Goal: Information Seeking & Learning: Check status

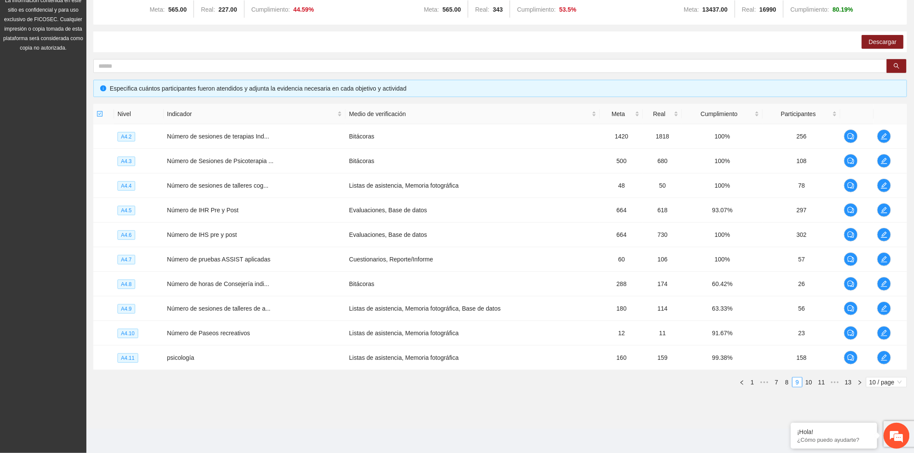
click at [156, 399] on div "Objetivo general Meta: 565.00 Real: 227.00 Cumplimiento: 44.59 % Objetivos espe…" at bounding box center [499, 192] width 827 height 419
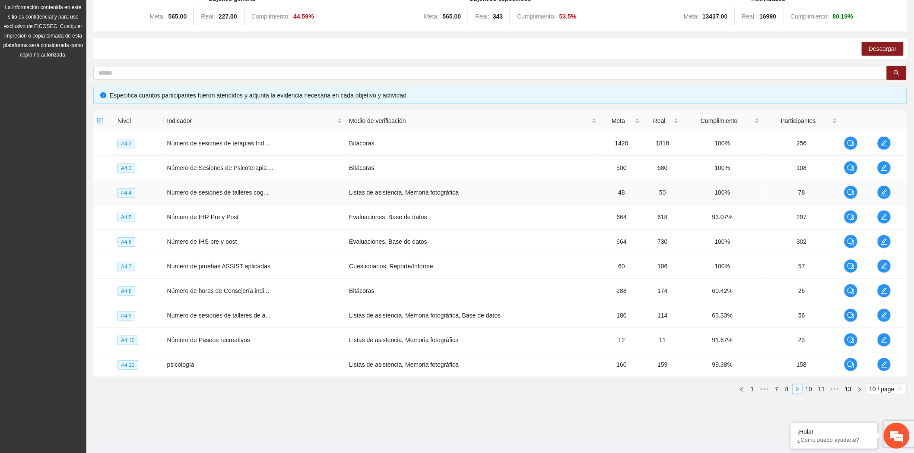
scroll to position [111, 0]
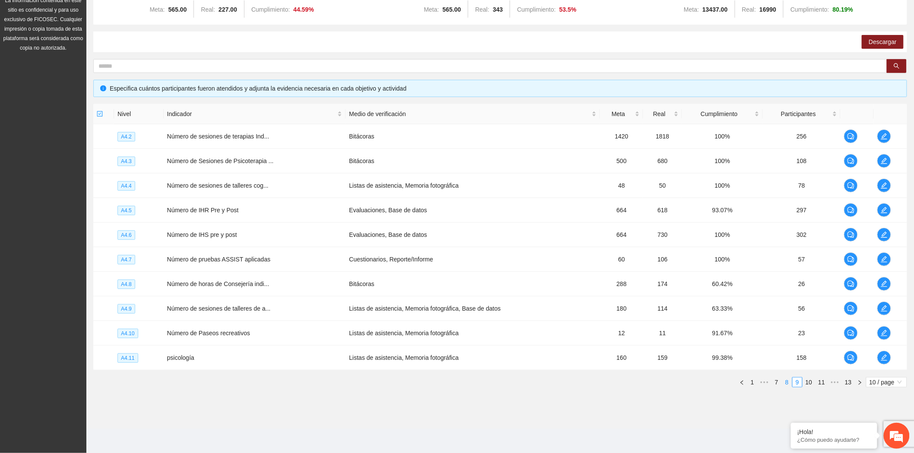
click at [783, 385] on link "8" at bounding box center [787, 383] width 10 height 10
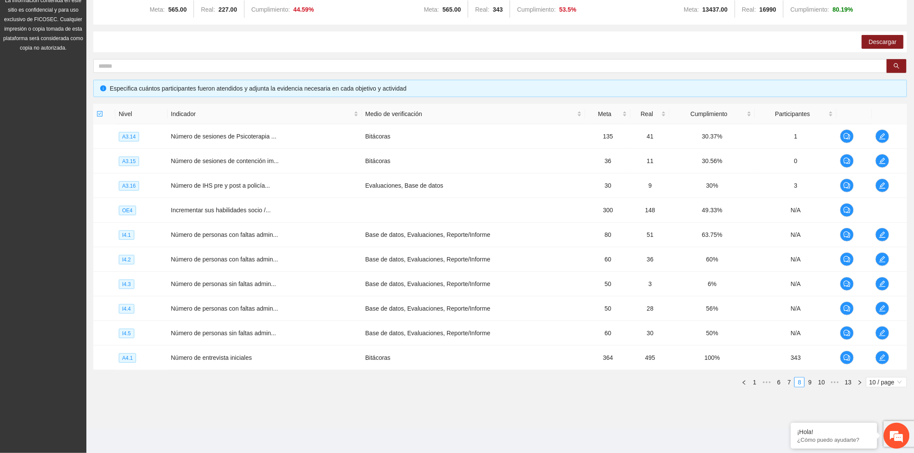
click at [393, 424] on section "Monitoreo técnico Asistentes Beneficiarios Asistencias Objetivos y actividades …" at bounding box center [499, 177] width 827 height 504
click at [791, 379] on link "7" at bounding box center [789, 383] width 10 height 10
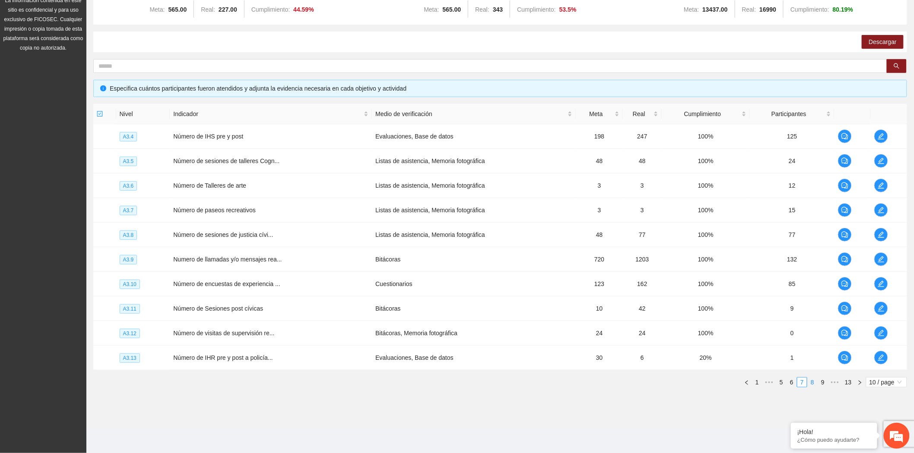
click at [811, 385] on link "8" at bounding box center [813, 383] width 10 height 10
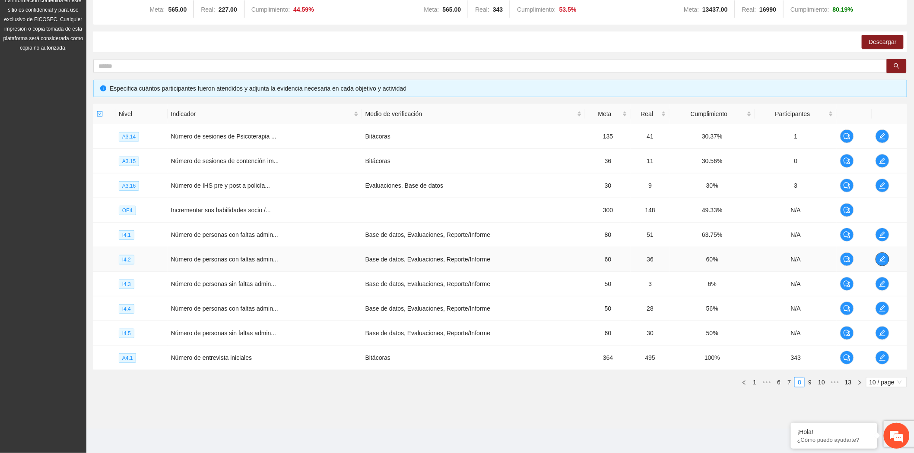
click at [884, 256] on icon "edit" at bounding box center [882, 259] width 7 height 7
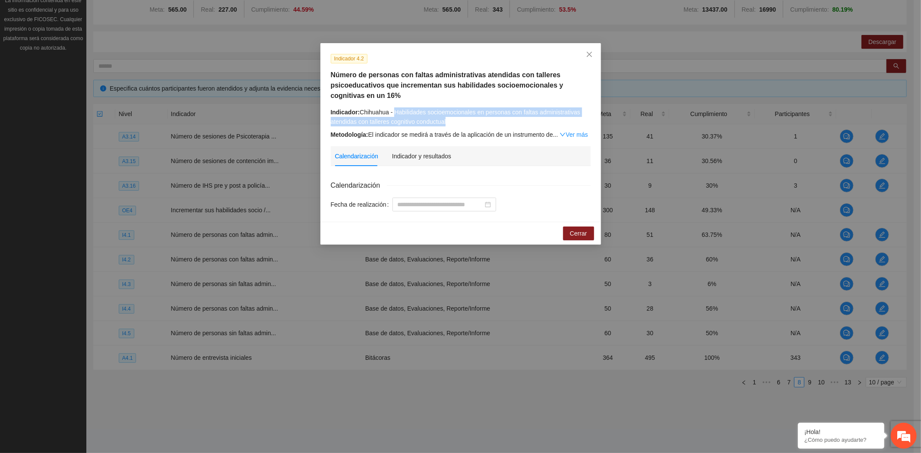
drag, startPoint x: 459, startPoint y: 121, endPoint x: 396, endPoint y: 114, distance: 63.9
click at [396, 114] on div "Indicador: Chihuahua - Habilidades socioemocionales en personas con faltas admi…" at bounding box center [461, 117] width 260 height 19
copy div "Habilidades socioemocionales en personas con faltas administrativas atendidas c…"
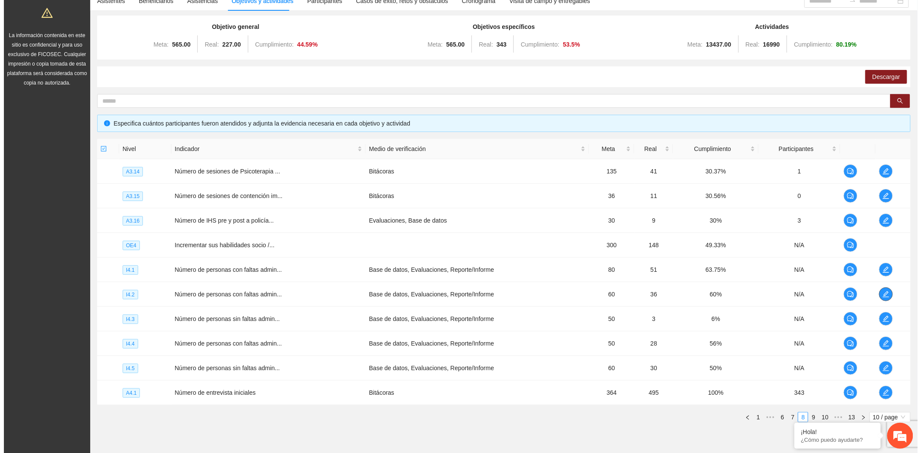
scroll to position [0, 0]
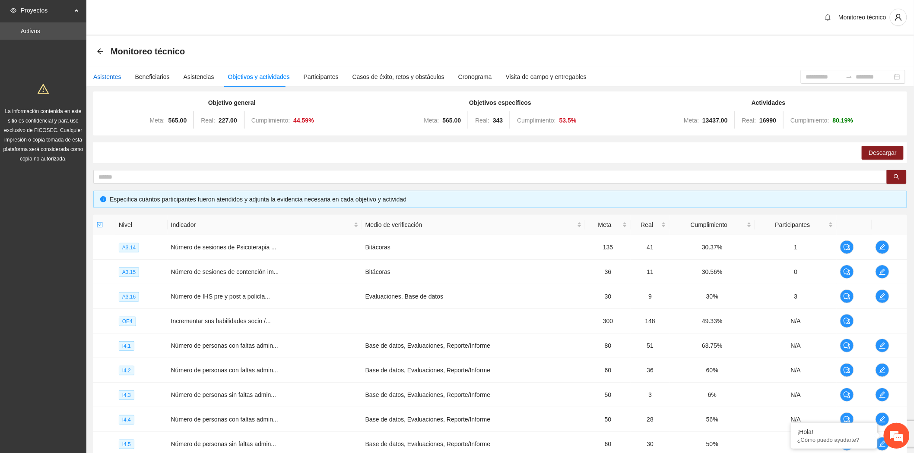
click at [104, 78] on div "Asistentes" at bounding box center [107, 77] width 28 height 10
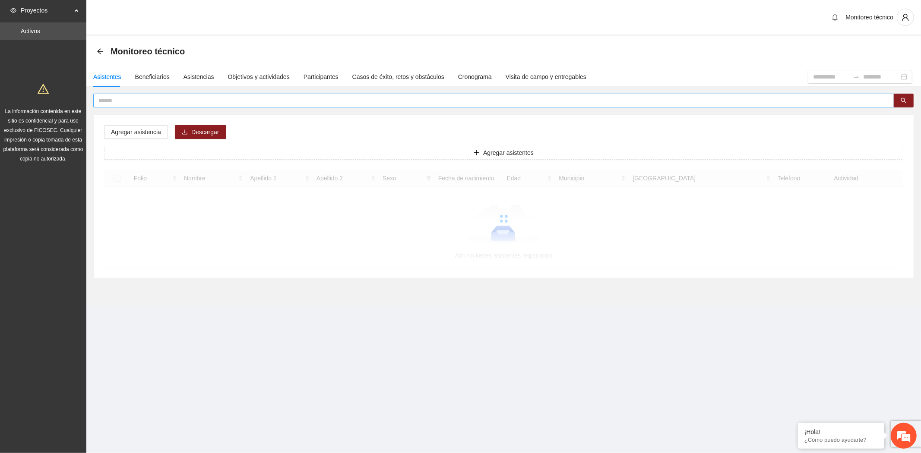
click at [146, 99] on input "text" at bounding box center [490, 101] width 784 height 10
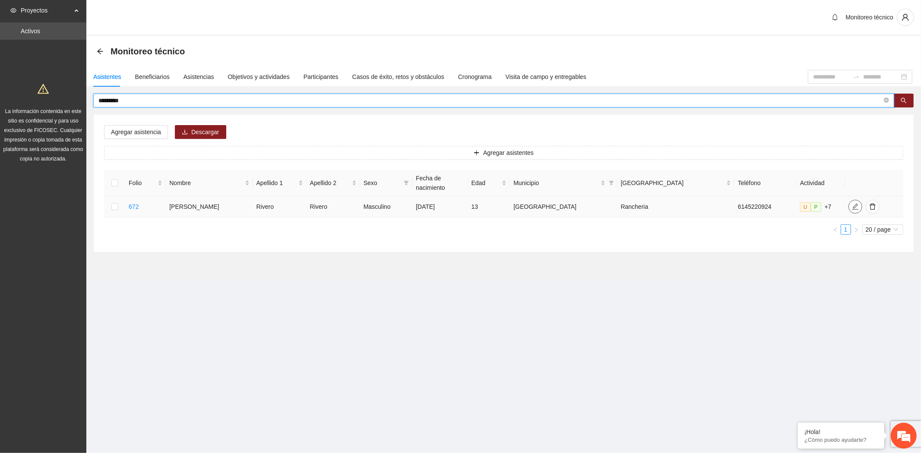
click at [852, 203] on icon "edit" at bounding box center [855, 206] width 7 height 7
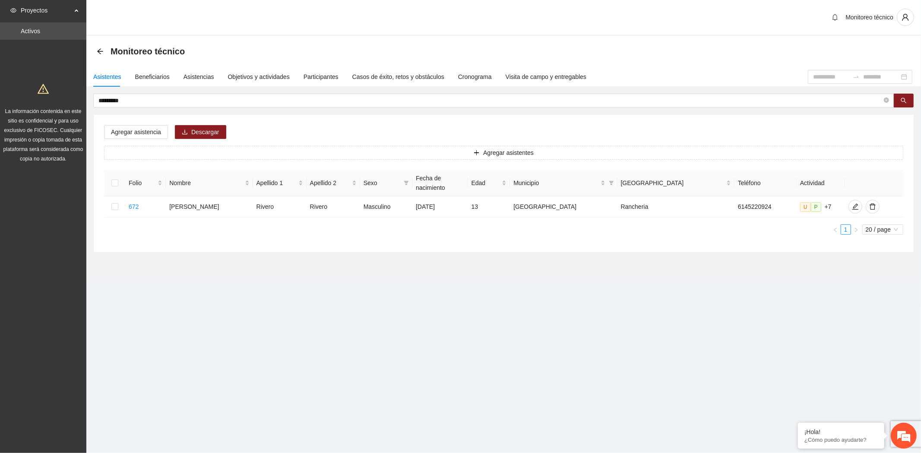
scroll to position [13, 0]
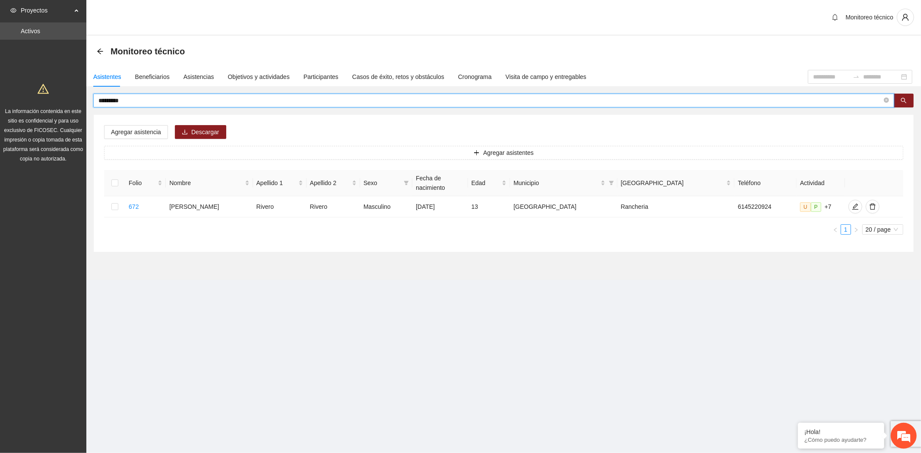
drag, startPoint x: 155, startPoint y: 97, endPoint x: -110, endPoint y: 73, distance: 265.8
click at [0, 73] on html "Proyectos Activos La información contenida en este sitio es confidencial y para…" at bounding box center [460, 226] width 921 height 453
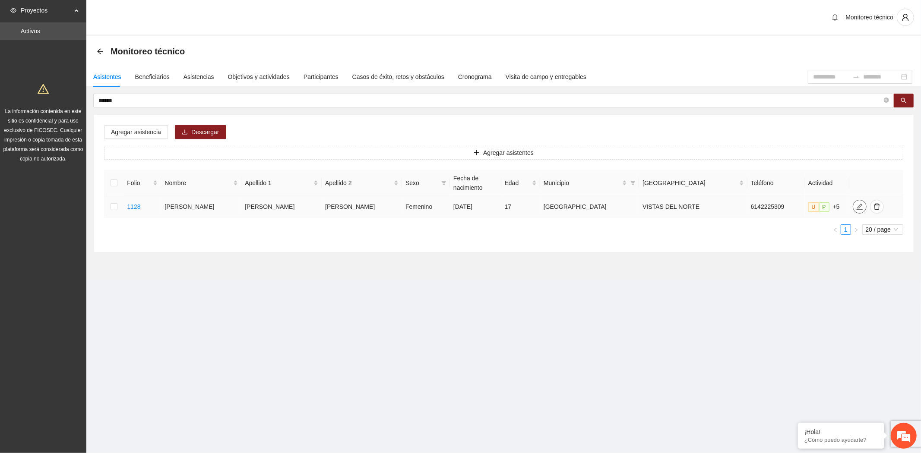
click at [857, 204] on icon "edit" at bounding box center [860, 207] width 6 height 6
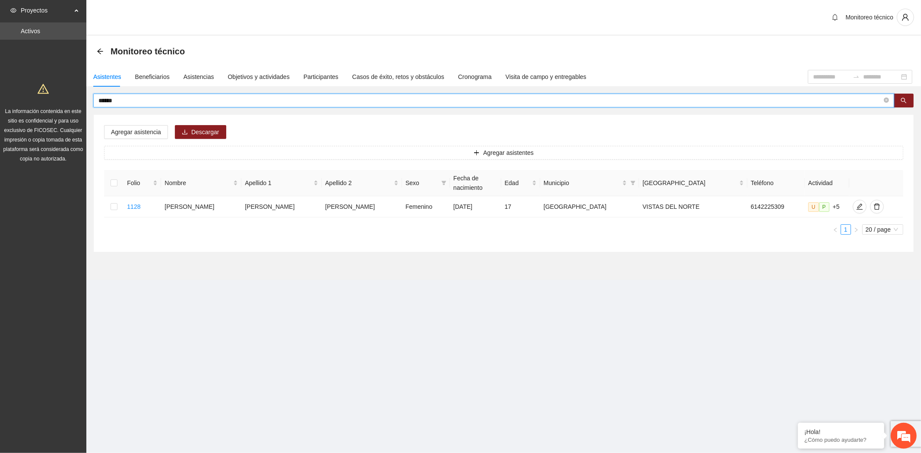
drag, startPoint x: 122, startPoint y: 101, endPoint x: -10, endPoint y: 81, distance: 132.7
click at [0, 81] on html "Proyectos Activos La información contenida en este sitio es confidencial y para…" at bounding box center [460, 226] width 921 height 453
type input "********"
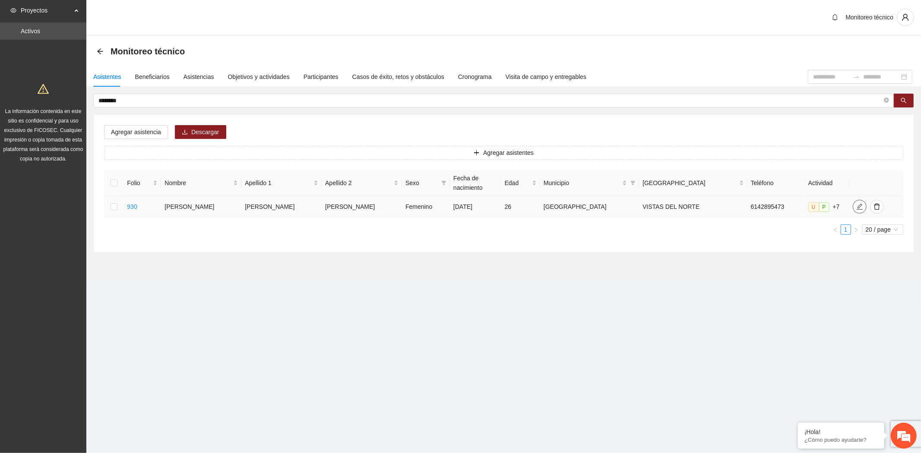
click at [856, 203] on icon "edit" at bounding box center [859, 206] width 7 height 7
click at [295, 227] on div "Folio Nombre Apellido 1 Apellido 2 Sexo Fecha de nacimiento Edad Municipio Colo…" at bounding box center [503, 206] width 799 height 72
